Goal: Task Accomplishment & Management: Use online tool/utility

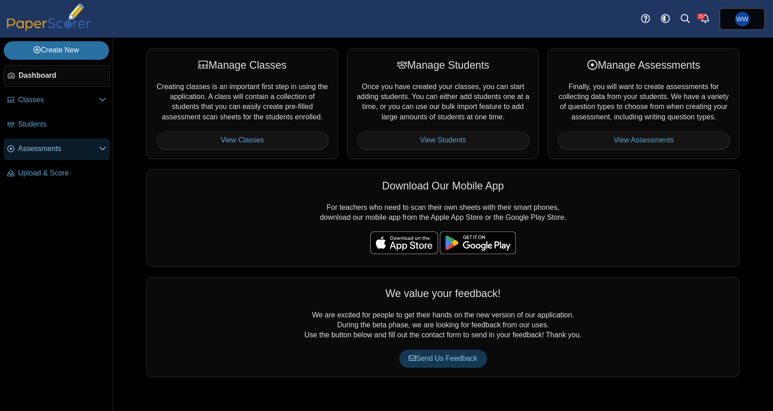
click at [67, 144] on link "Assessments" at bounding box center [57, 149] width 106 height 22
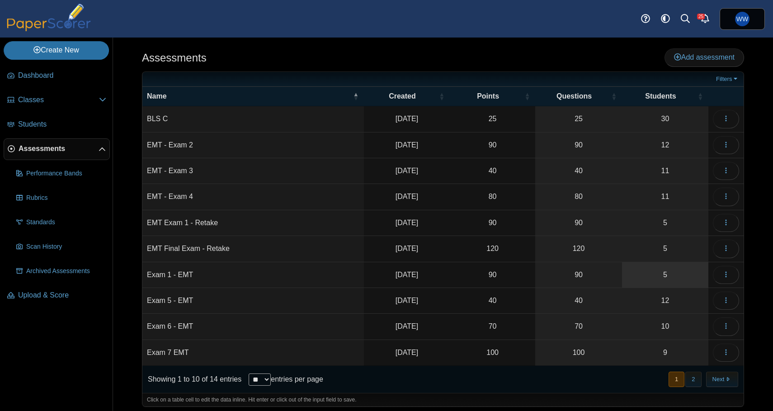
click at [687, 269] on link "5" at bounding box center [665, 274] width 86 height 25
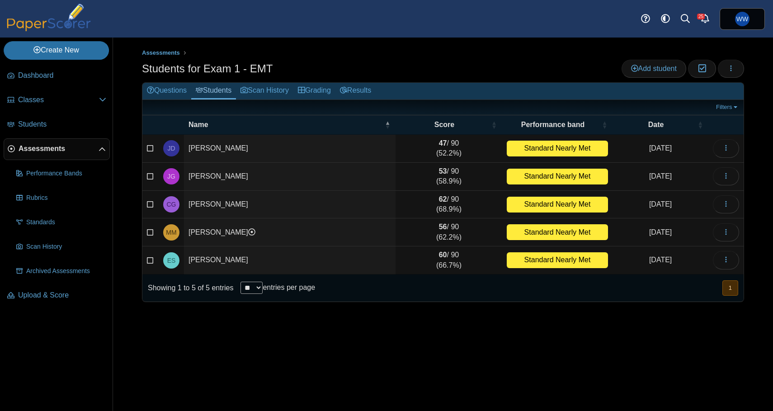
click at [728, 77] on div "Students for Exam 1 - EMT Add student Moderation 0 Loading…" at bounding box center [443, 70] width 602 height 20
click at [732, 76] on button "button" at bounding box center [731, 69] width 26 height 18
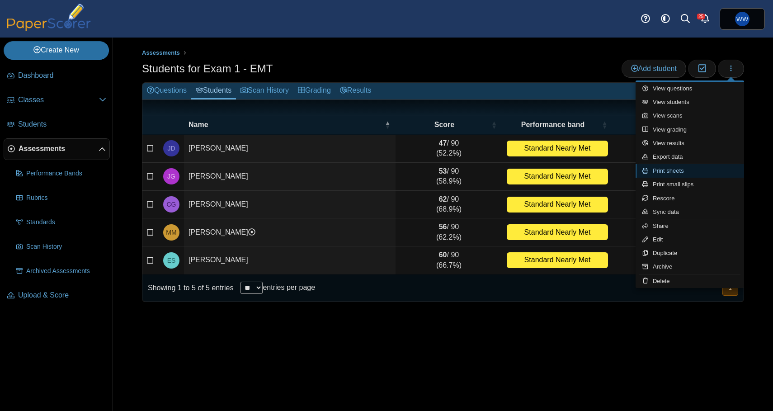
click at [696, 170] on link "Print sheets" at bounding box center [690, 171] width 109 height 14
click at [696, 170] on body "Dashboard Classes Archived classes Students" at bounding box center [386, 205] width 773 height 411
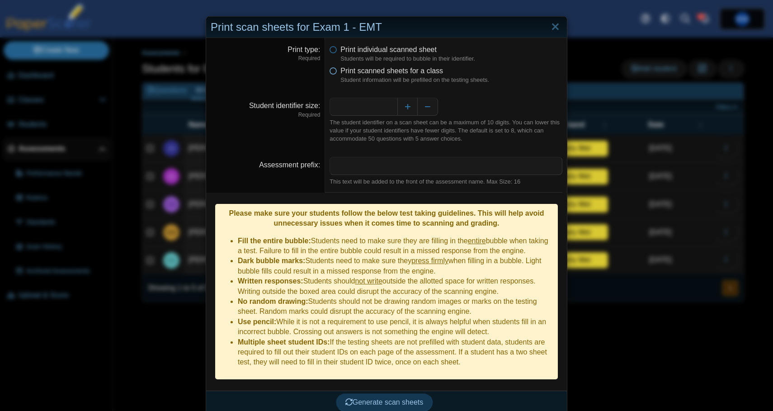
click at [402, 68] on span "Print scanned sheets for a class" at bounding box center [391, 71] width 103 height 8
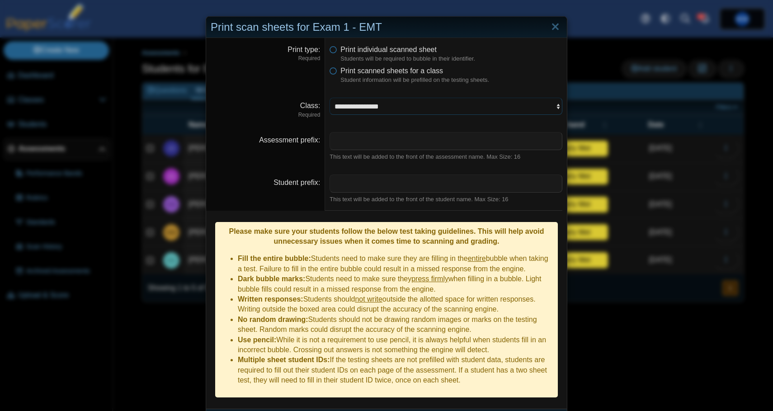
select select "**********"
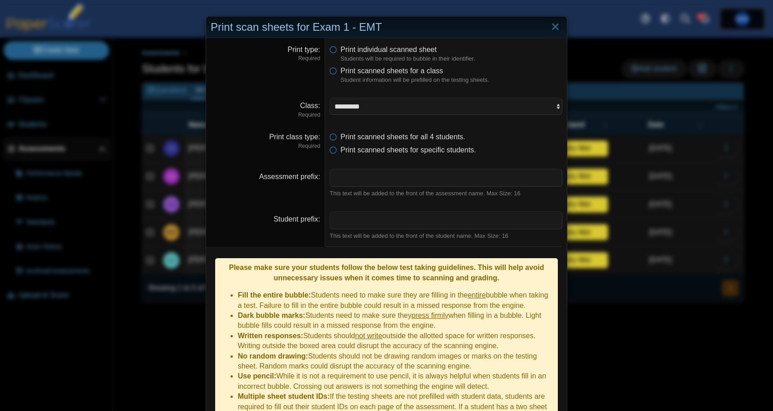
click at [470, 311] on li "Dark bubble marks: Students need to make sure they press firmly when filling in…" at bounding box center [396, 321] width 316 height 20
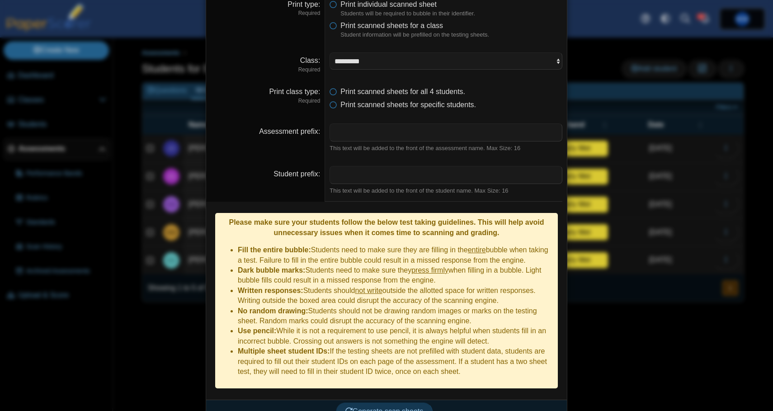
scroll to position [45, 0]
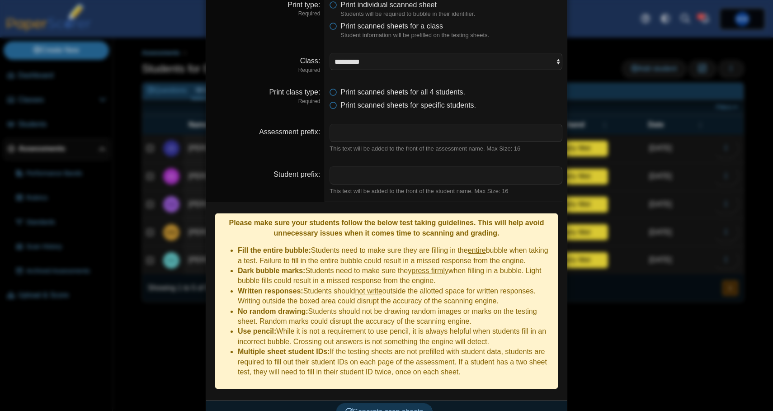
click at [400, 400] on div "Generate scan sheets" at bounding box center [384, 412] width 356 height 24
click at [400, 408] on span "Generate scan sheets" at bounding box center [384, 412] width 78 height 8
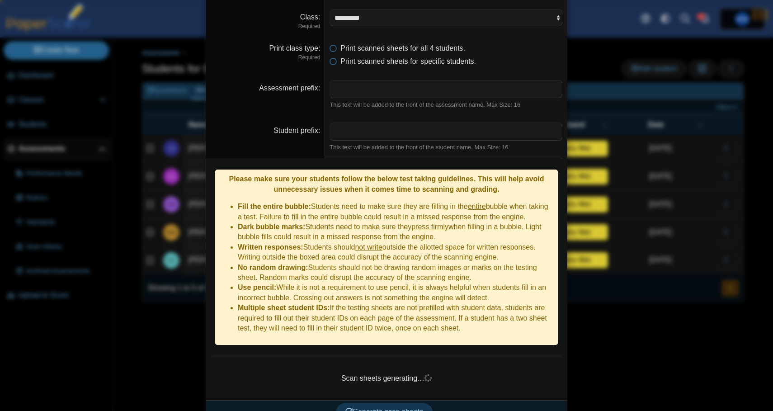
scroll to position [88, 0]
click at [407, 303] on li "Multiple sheet student IDs: If the testing sheets are not prefilled with studen…" at bounding box center [396, 318] width 316 height 30
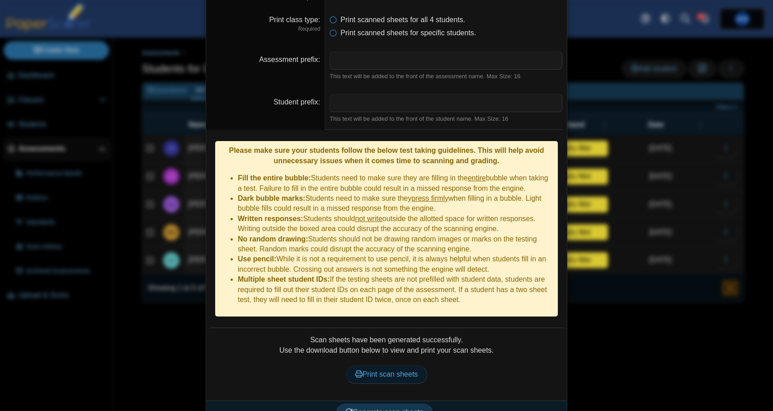
scroll to position [117, 0]
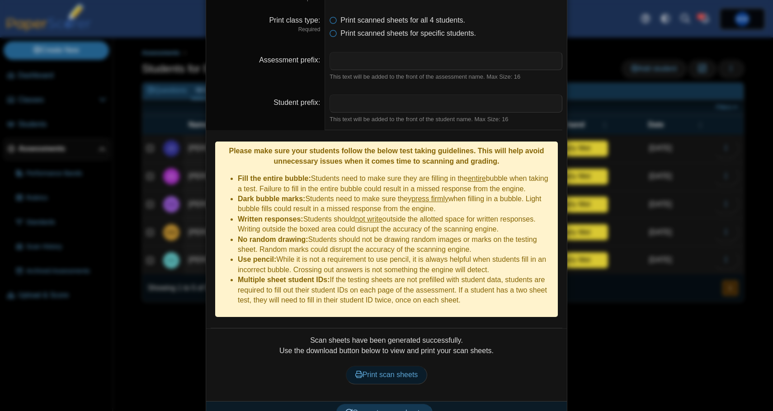
click at [389, 371] on span "Print scan sheets" at bounding box center [386, 375] width 63 height 8
click at [600, 152] on div "**********" at bounding box center [386, 205] width 773 height 411
